Goal: Obtain resource: Obtain resource

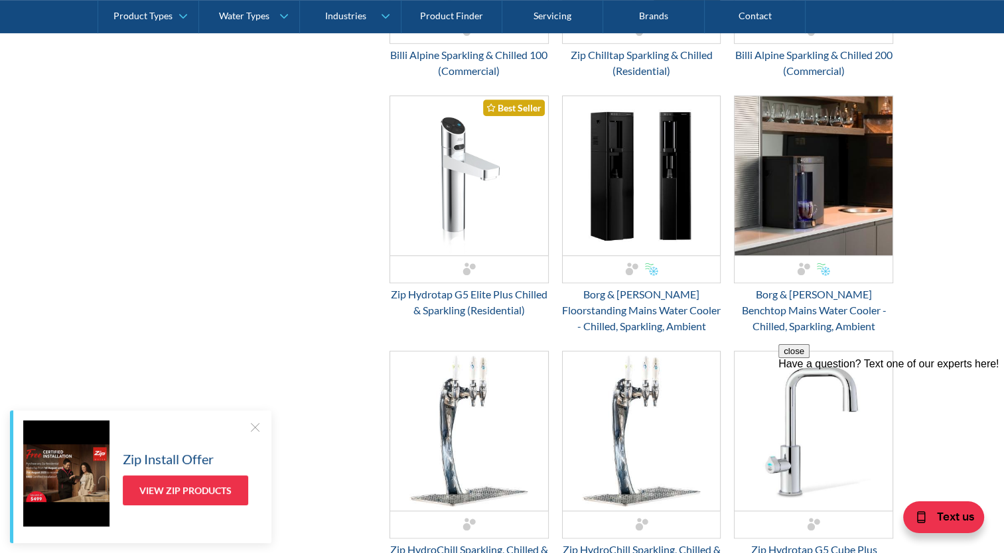
scroll to position [800, 0]
click at [450, 176] on img "Email Form 3" at bounding box center [469, 176] width 158 height 159
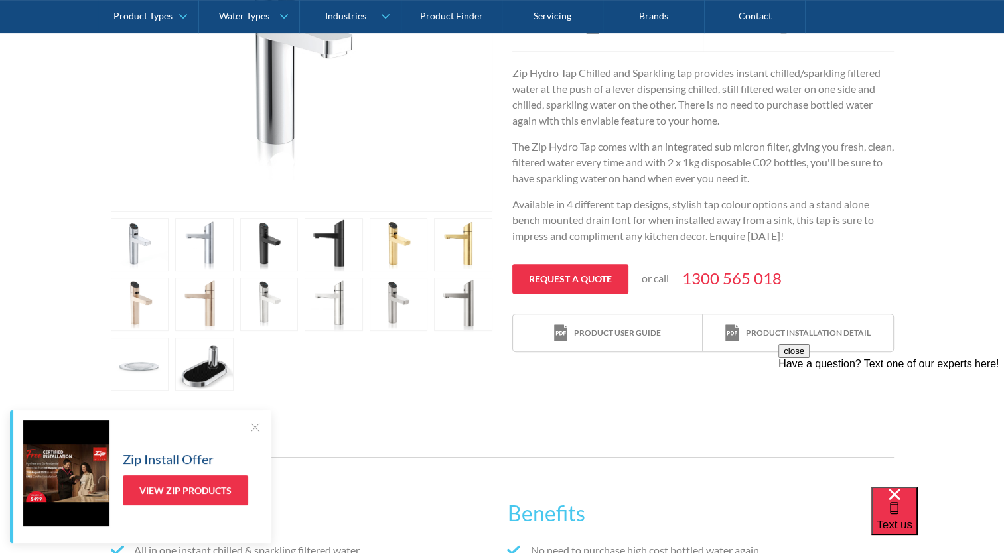
scroll to position [393, 0]
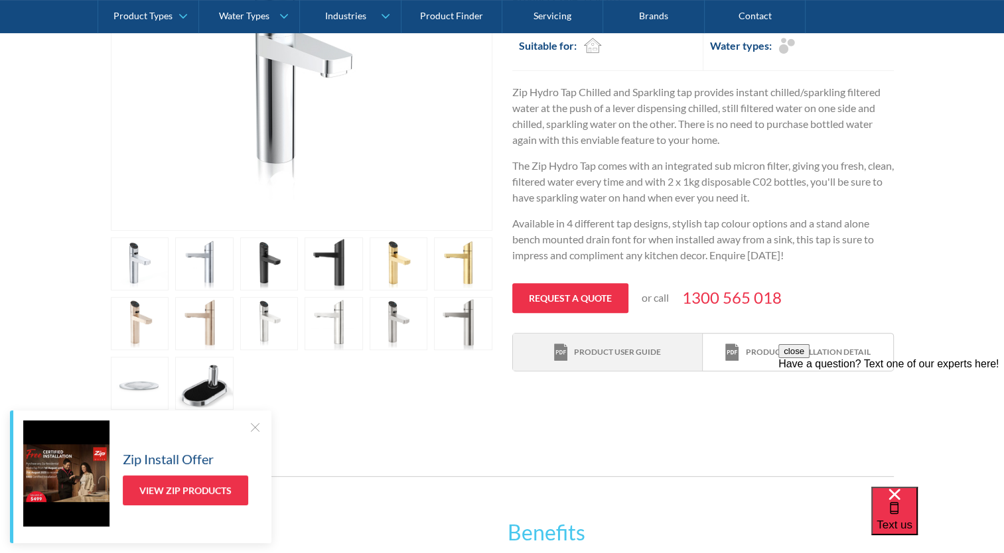
click at [640, 352] on div "Product user guide" at bounding box center [617, 352] width 87 height 12
click at [798, 352] on div "close Have a question? Text one of our experts here!" at bounding box center [891, 423] width 226 height 159
click at [778, 350] on div "close Have a question? Text one of our experts here!" at bounding box center [891, 423] width 226 height 159
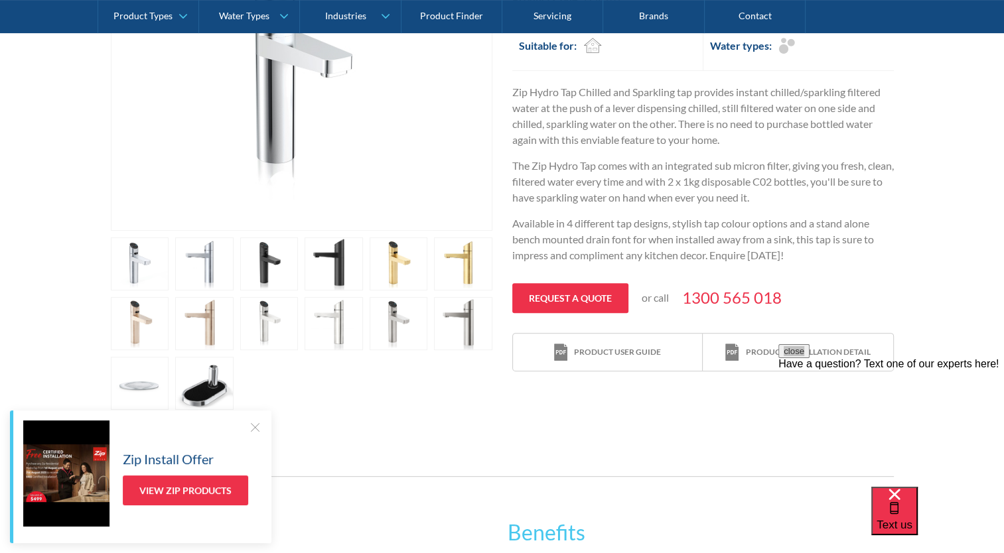
drag, startPoint x: 778, startPoint y: 350, endPoint x: 1556, endPoint y: 695, distance: 850.4
click at [761, 349] on div "Product installation detail" at bounding box center [807, 352] width 125 height 12
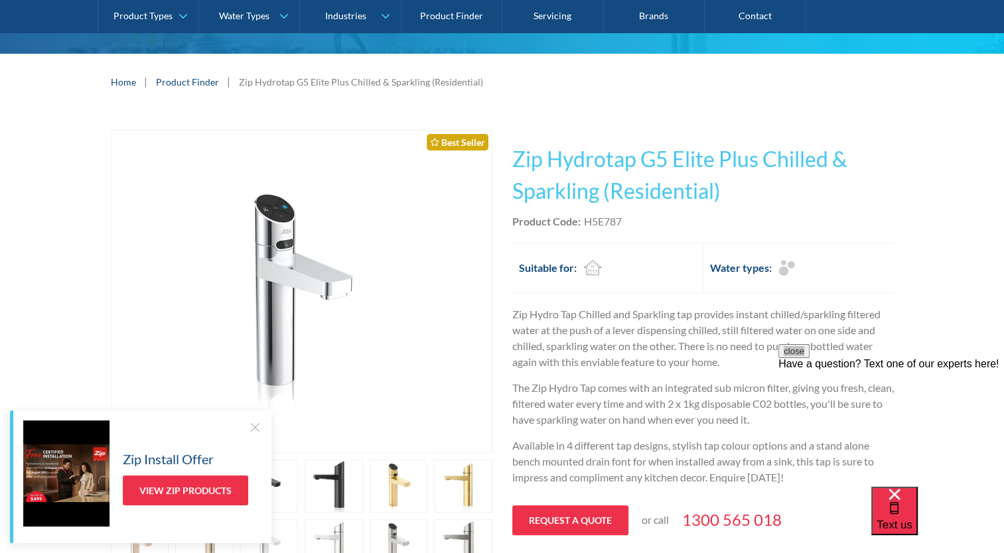
scroll to position [172, 0]
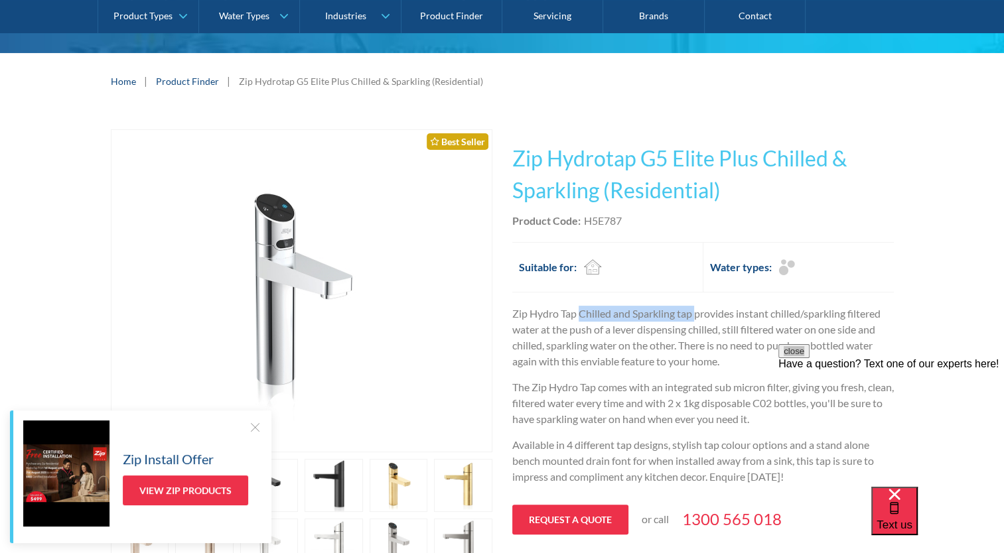
drag, startPoint x: 579, startPoint y: 312, endPoint x: 697, endPoint y: 309, distance: 118.1
click at [697, 309] on p "Zip Hydro Tap Chilled and Sparkling tap provides instant chilled/sparkling filt…" at bounding box center [703, 338] width 382 height 64
copy p "Chilled and Sparkling tap"
